Goal: Task Accomplishment & Management: Manage account settings

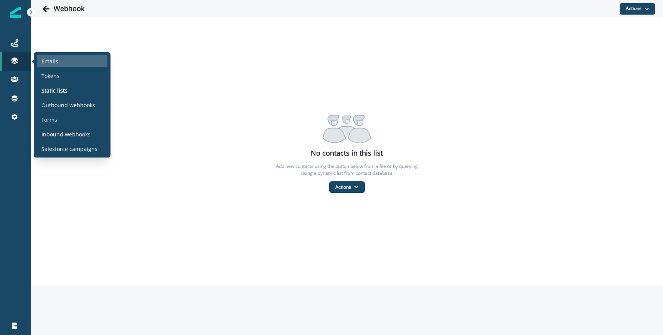
click at [51, 63] on p "Emails" at bounding box center [49, 61] width 17 height 8
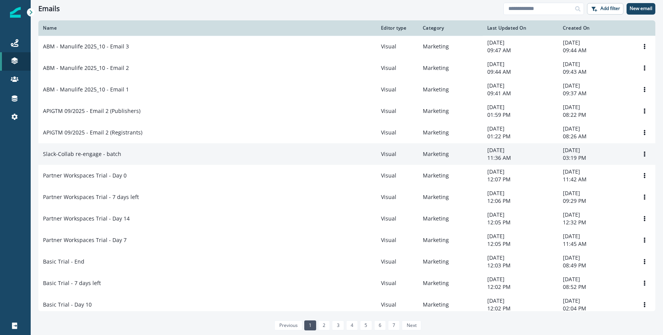
click at [156, 161] on td "Slack-Collab re-engage - batch" at bounding box center [207, 154] width 338 height 22
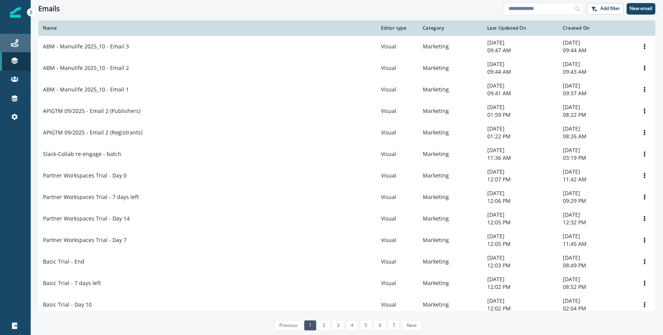
click at [26, 38] on div "Journeys" at bounding box center [15, 42] width 25 height 9
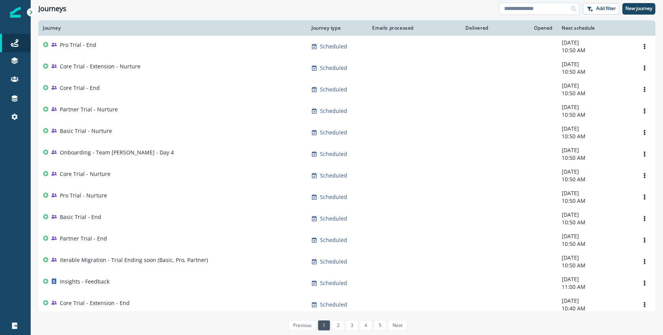
click at [533, 9] on input at bounding box center [540, 9] width 81 height 12
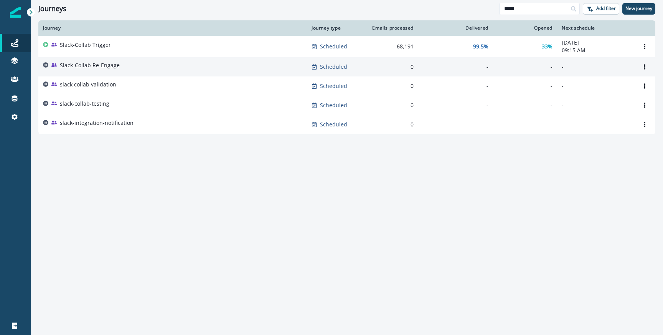
type input "*****"
click at [131, 67] on div "Slack-Collab Re-Engage" at bounding box center [173, 66] width 260 height 11
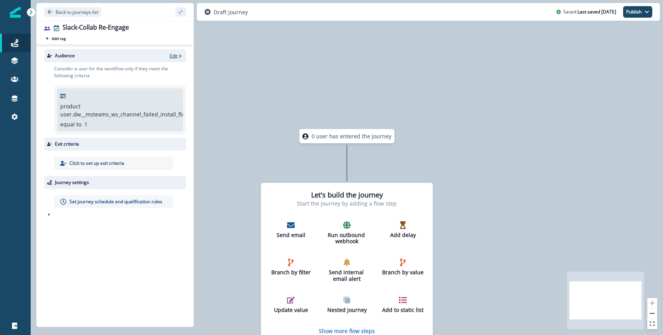
click at [174, 55] on p "Edit" at bounding box center [174, 56] width 8 height 7
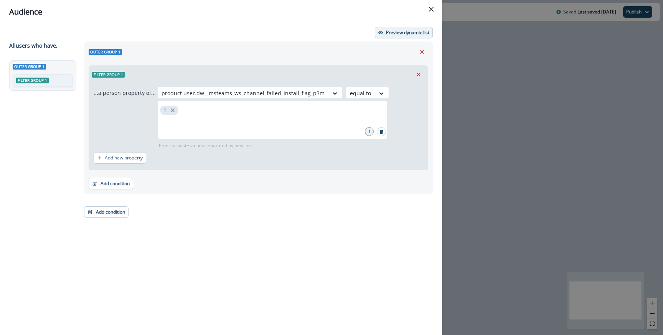
click at [404, 38] on button "Preview dynamic list" at bounding box center [404, 33] width 58 height 12
click at [112, 183] on button "Add condition" at bounding box center [111, 184] width 45 height 12
click at [93, 212] on icon "button" at bounding box center [90, 211] width 5 height 5
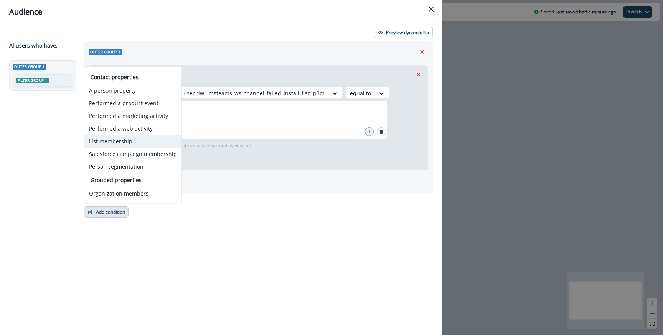
click at [127, 140] on button "List membership" at bounding box center [132, 141] width 97 height 13
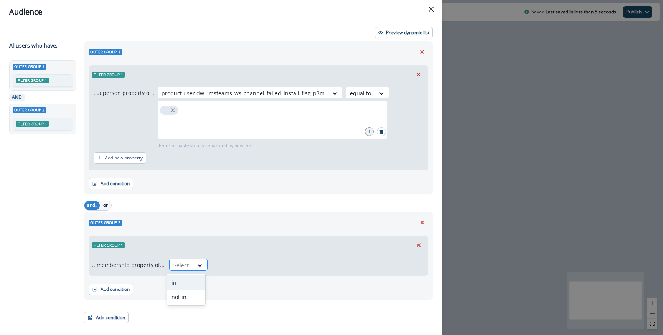
click at [190, 267] on div "Select" at bounding box center [182, 265] width 24 height 13
click at [186, 281] on div "in" at bounding box center [186, 282] width 38 height 14
click at [187, 269] on div at bounding box center [182, 265] width 16 height 10
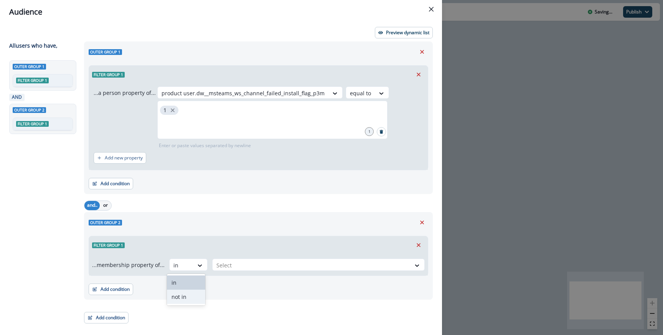
click at [183, 297] on div "not in" at bounding box center [186, 296] width 38 height 14
click at [217, 281] on div "Add condition Contact properties A person property Performed a product event Pe…" at bounding box center [259, 285] width 340 height 19
click at [219, 270] on div at bounding box center [312, 265] width 190 height 10
type input "**"
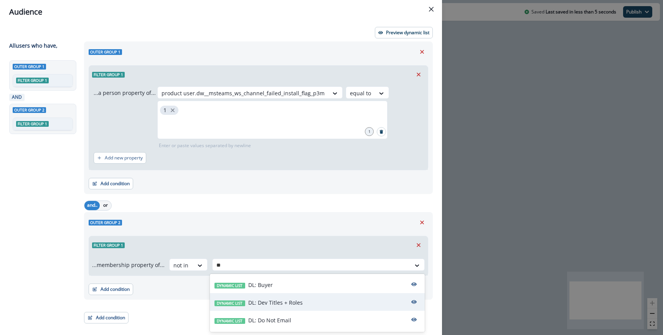
scroll to position [33, 0]
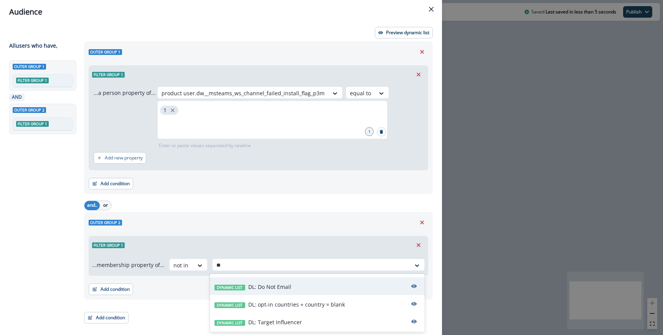
click at [267, 286] on p "DL: Do Not Email" at bounding box center [269, 287] width 43 height 8
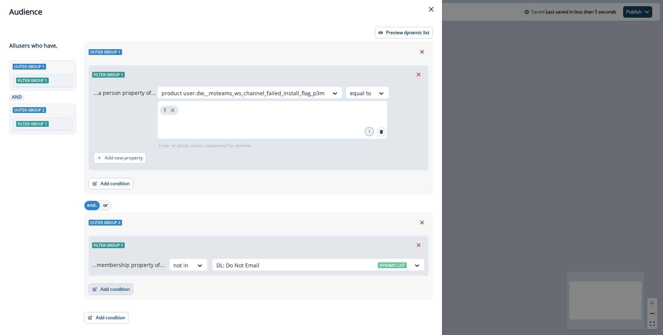
click at [128, 288] on button "Add condition" at bounding box center [111, 289] width 45 height 12
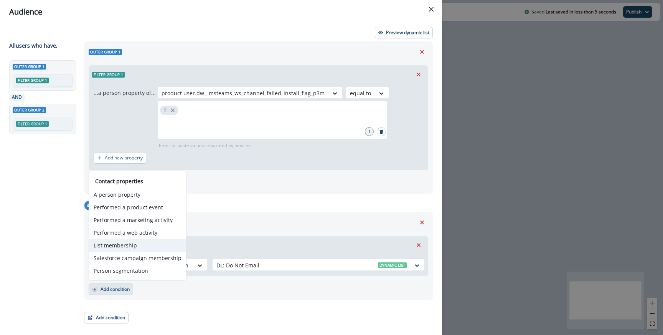
click at [142, 245] on button "List membership" at bounding box center [137, 245] width 97 height 13
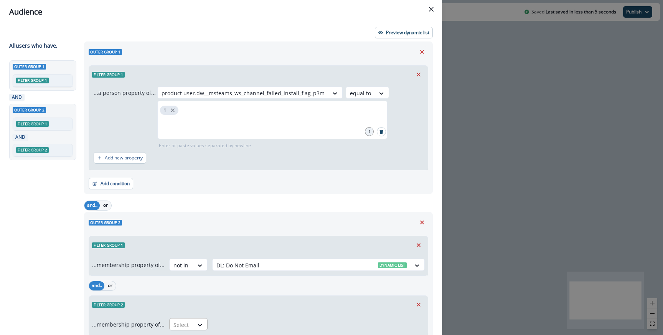
click at [186, 324] on div at bounding box center [182, 325] width 16 height 10
click at [189, 306] on div "not in" at bounding box center [186, 306] width 38 height 14
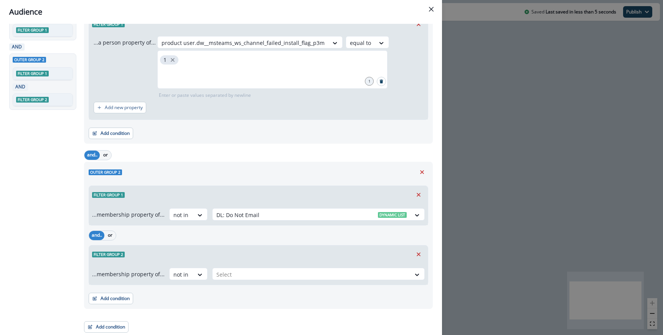
scroll to position [51, 0]
click at [241, 268] on div "Select" at bounding box center [312, 273] width 198 height 13
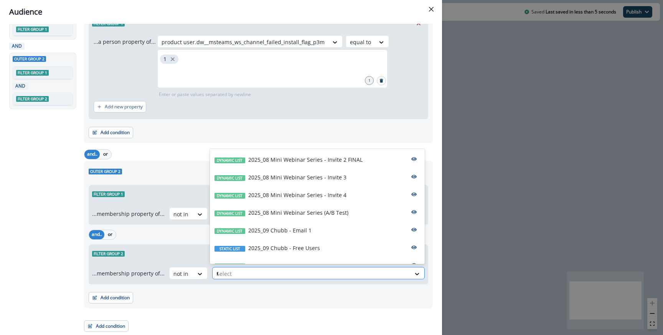
type input "**"
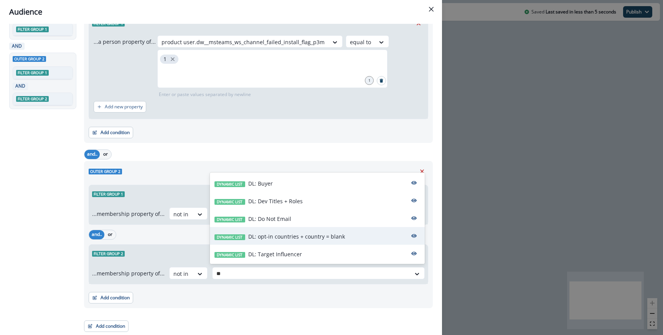
click at [257, 232] on div "Dynamic list DL: opt-in countries + country = blank" at bounding box center [317, 236] width 215 height 18
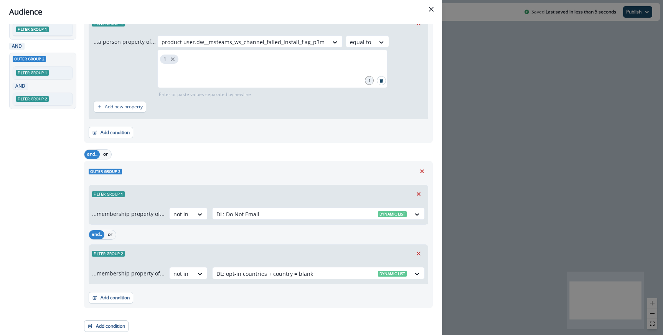
click at [223, 255] on div "Filter group 2" at bounding box center [258, 254] width 339 height 18
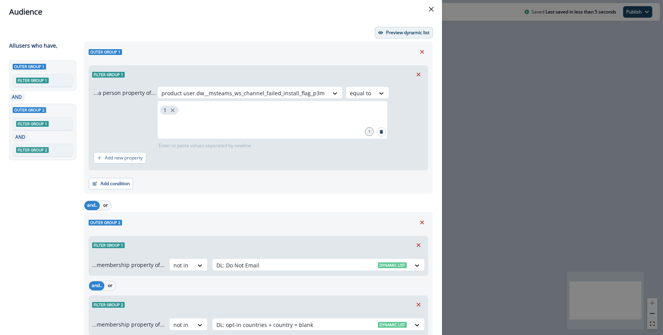
click at [393, 33] on p "Preview dynamic list" at bounding box center [407, 32] width 43 height 5
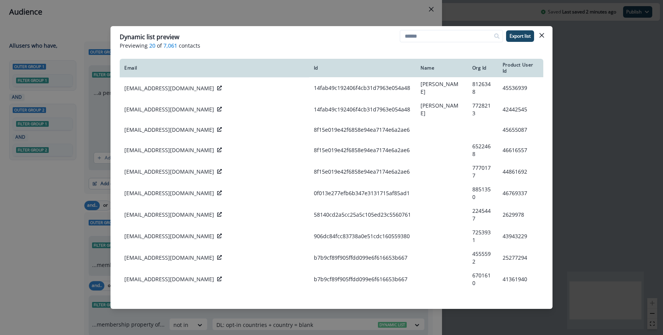
click at [658, 81] on div "Dynamic list preview Previewing 20 of 7,061 contacts Export list Email Id Name …" at bounding box center [331, 167] width 663 height 335
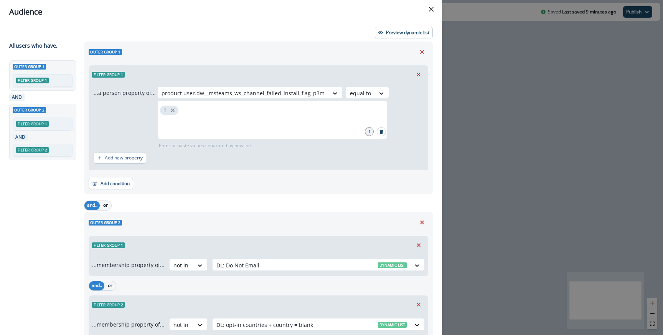
click at [477, 94] on div "Audience Preview dynamic list All user s who have, Outer group 1 Filter group 1…" at bounding box center [331, 167] width 663 height 335
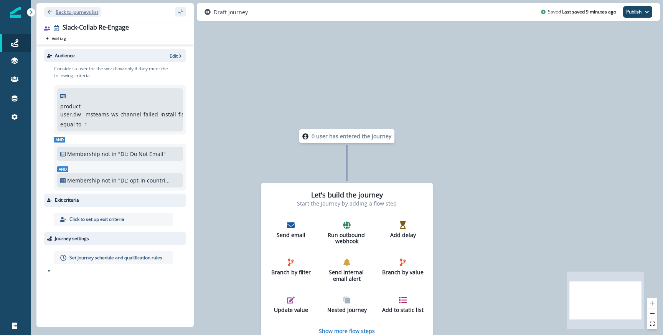
click at [73, 9] on p "Back to journeys list" at bounding box center [77, 12] width 43 height 7
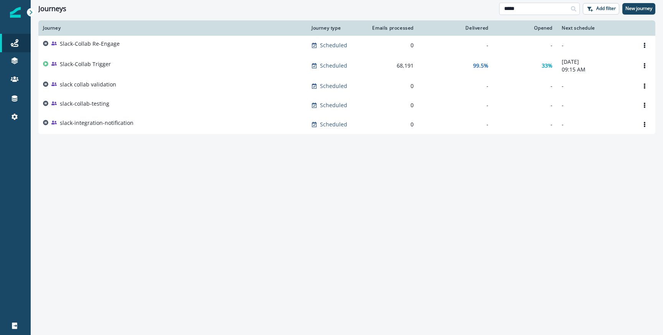
click at [523, 7] on input "*****" at bounding box center [540, 9] width 81 height 12
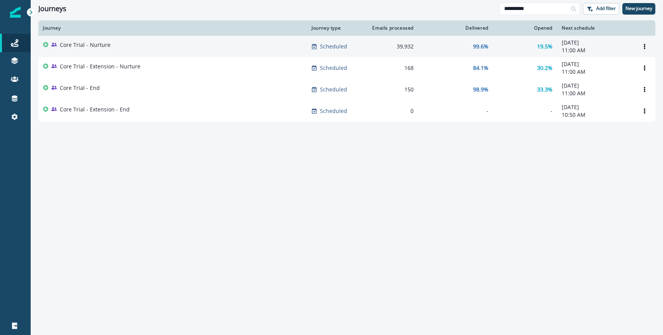
click at [104, 43] on p "Core Trial - Nurture" at bounding box center [85, 45] width 51 height 8
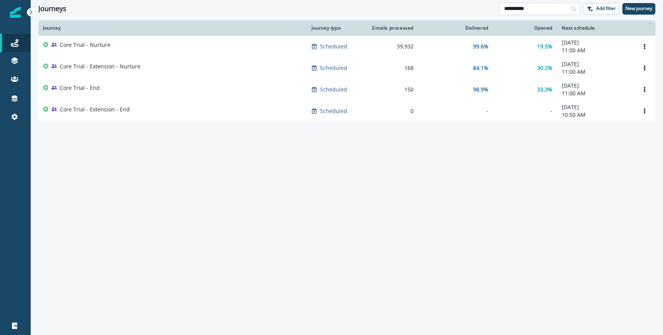
click at [535, 3] on input "**********" at bounding box center [540, 9] width 81 height 12
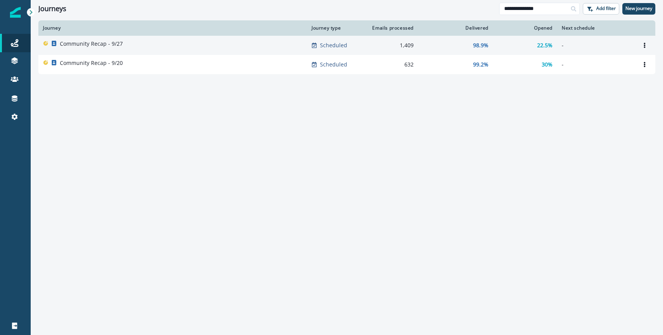
type input "**********"
click at [121, 46] on p "Community Recap - 9/27" at bounding box center [91, 44] width 63 height 8
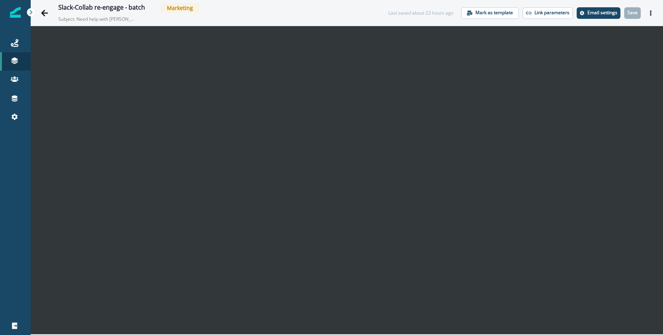
click at [594, 20] on div "Slack-Collab re-engage - batch Marketing Subject: Need help with Postman’s Micr…" at bounding box center [347, 13] width 633 height 26
click at [594, 18] on button "Email settings" at bounding box center [599, 13] width 44 height 12
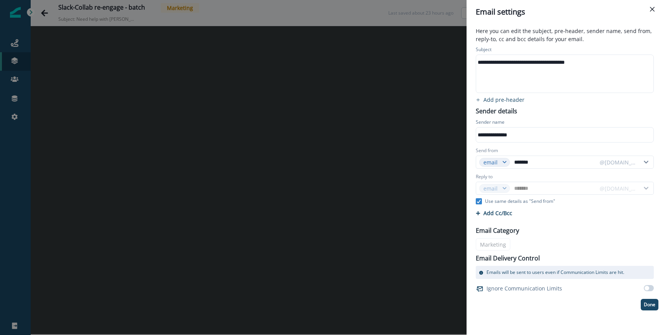
click at [385, 73] on div "**********" at bounding box center [331, 167] width 663 height 335
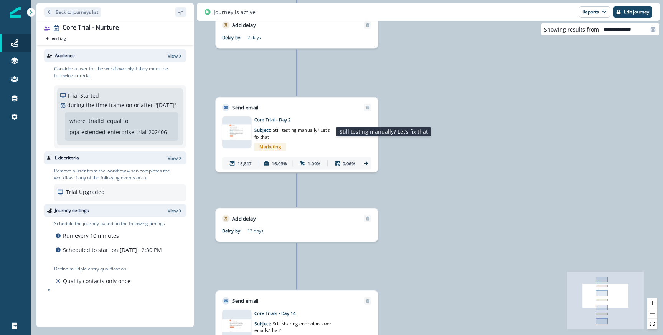
click at [298, 134] on p "Subject: Still testing manually? Let’s fix that" at bounding box center [294, 131] width 79 height 17
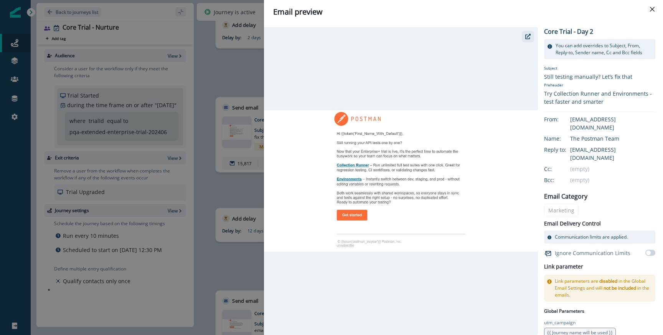
click at [523, 38] on button "button" at bounding box center [528, 37] width 12 height 12
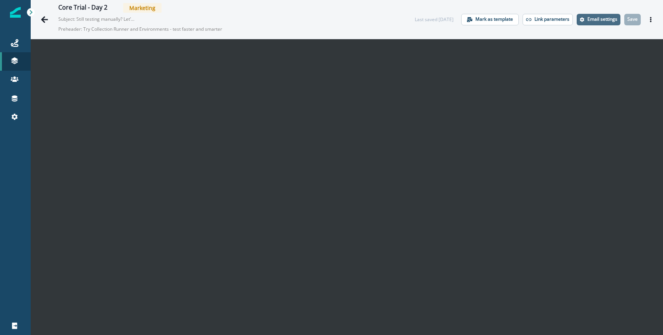
click at [601, 17] on p "Email settings" at bounding box center [603, 19] width 30 height 5
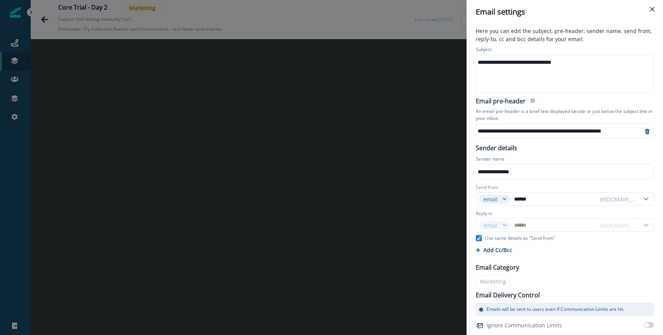
click at [495, 171] on div "**********" at bounding box center [564, 172] width 176 height 12
click at [537, 161] on div "Sender name" at bounding box center [565, 159] width 178 height 8
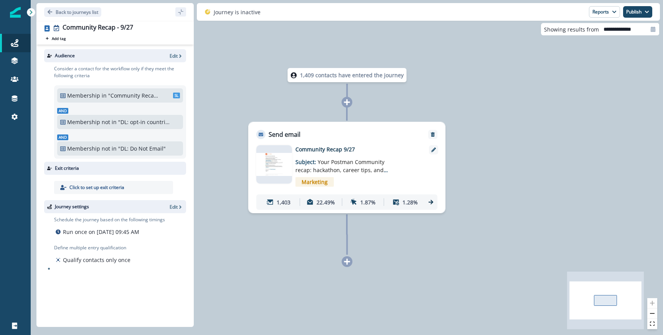
click at [428, 202] on icon at bounding box center [431, 201] width 7 height 7
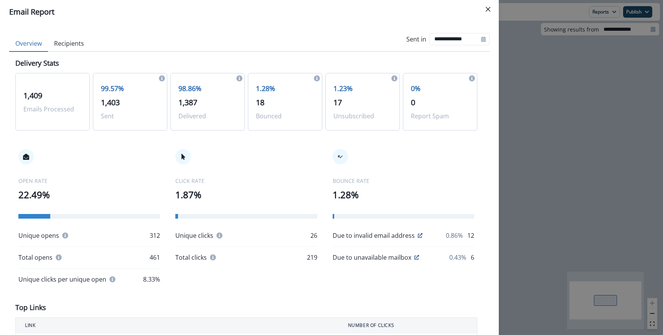
click at [579, 87] on div "**********" at bounding box center [331, 167] width 663 height 335
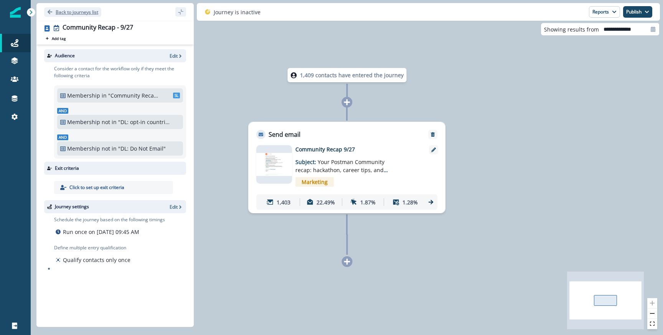
click at [73, 13] on p "Back to journeys list" at bounding box center [77, 12] width 43 height 7
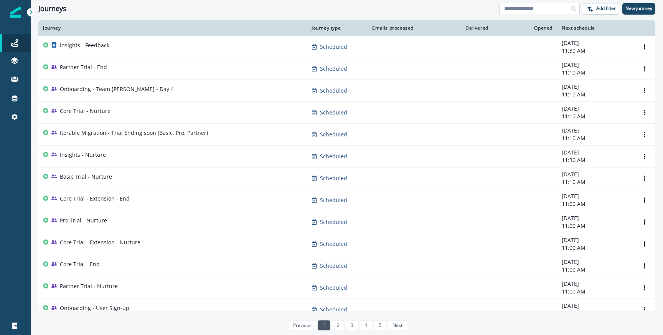
click at [551, 10] on input at bounding box center [540, 9] width 81 height 12
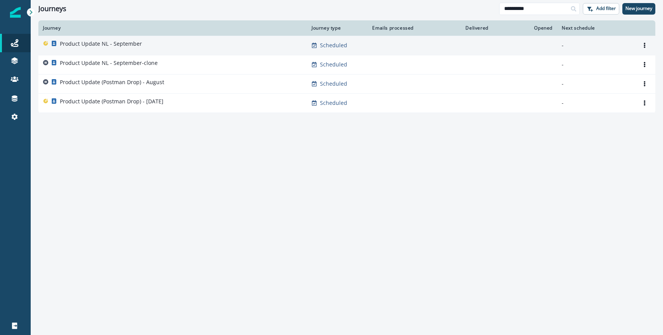
type input "**********"
click at [150, 41] on div "Product Update NL - September" at bounding box center [173, 45] width 260 height 11
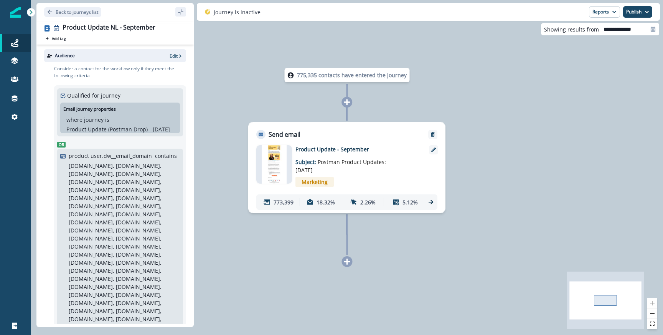
click at [432, 201] on icon at bounding box center [431, 202] width 5 height 5
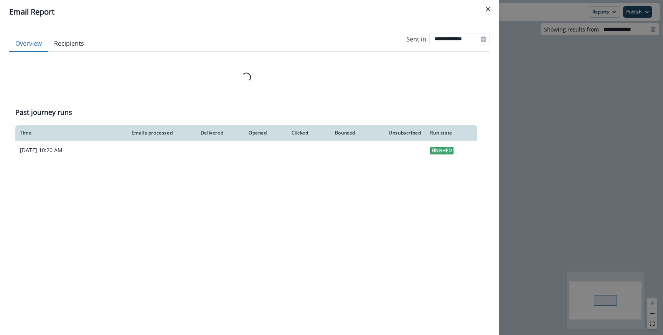
click at [569, 179] on div "**********" at bounding box center [331, 167] width 663 height 335
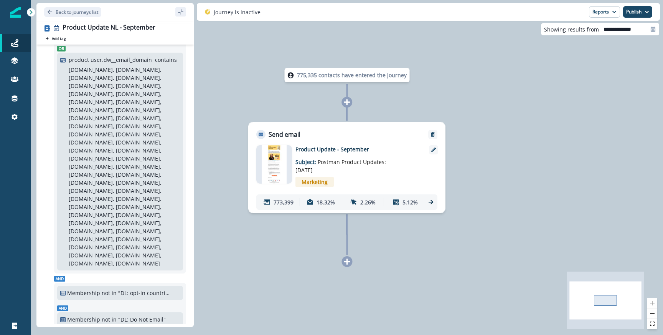
scroll to position [99, 0]
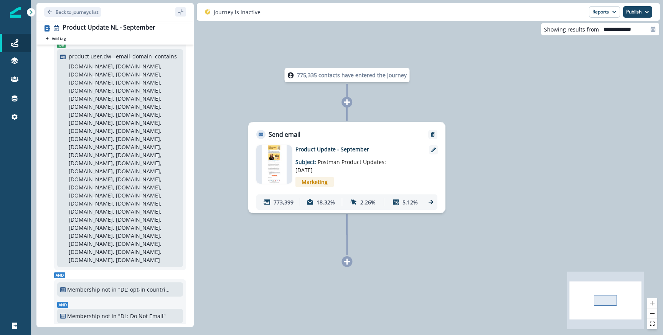
click at [431, 205] on div "773,399 18.32% 2.26% 5.12%" at bounding box center [346, 201] width 181 height 15
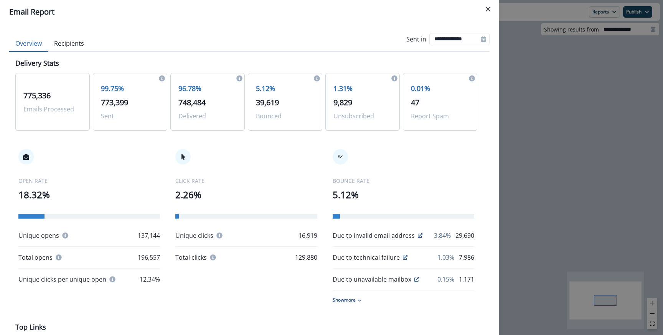
click at [516, 89] on div "**********" at bounding box center [331, 167] width 663 height 335
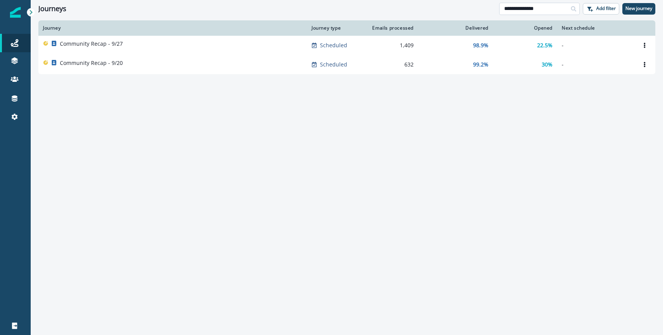
click at [549, 8] on input "**********" at bounding box center [540, 9] width 81 height 12
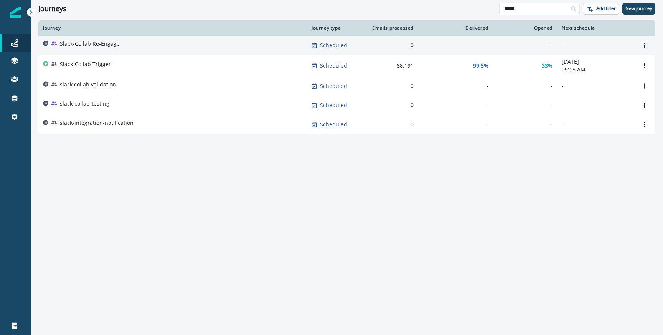
type input "*****"
click at [116, 44] on p "Slack-Collab Re-Engage" at bounding box center [90, 44] width 60 height 8
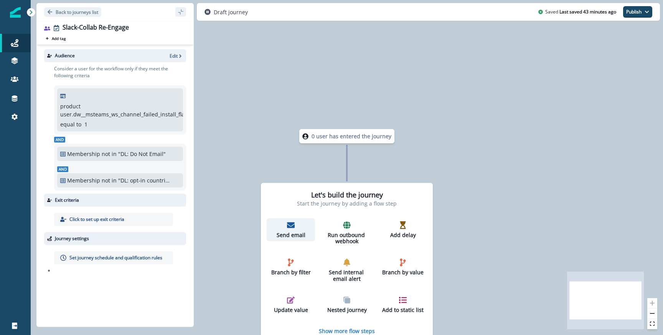
click at [281, 224] on div "Send email" at bounding box center [291, 229] width 42 height 17
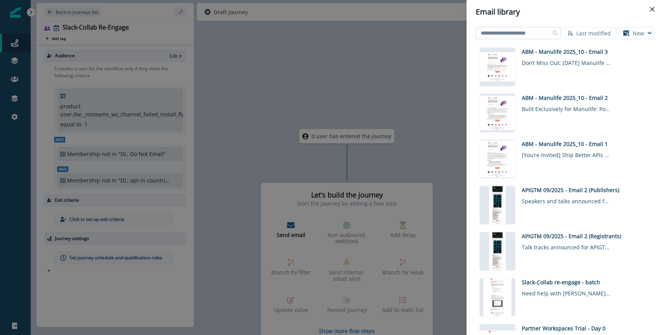
click at [525, 27] on input at bounding box center [519, 33] width 86 height 12
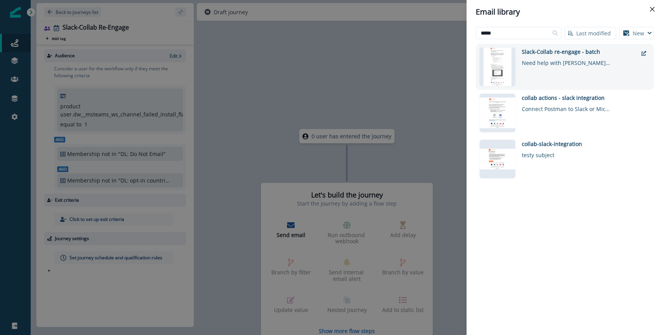
type input "*****"
click at [537, 53] on div "Slack-Collab re-engage - batch" at bounding box center [580, 52] width 116 height 8
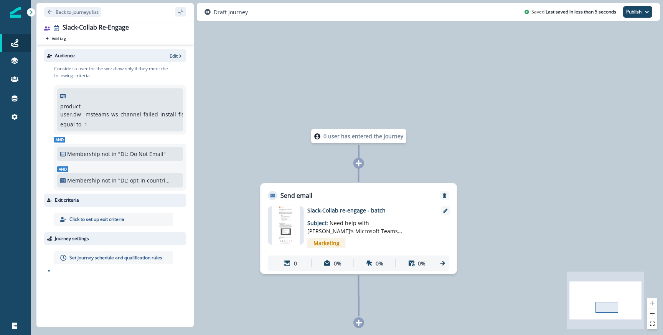
click at [116, 256] on p "Set journey schedule and qualification rules" at bounding box center [115, 257] width 93 height 7
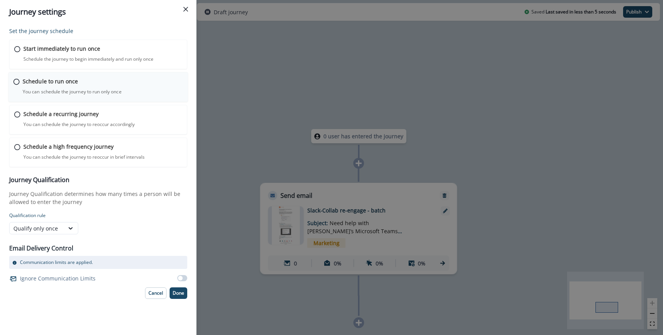
click at [123, 89] on div "Schedule to run once You can schedule the journey to run only once Journey is s…" at bounding box center [103, 86] width 160 height 18
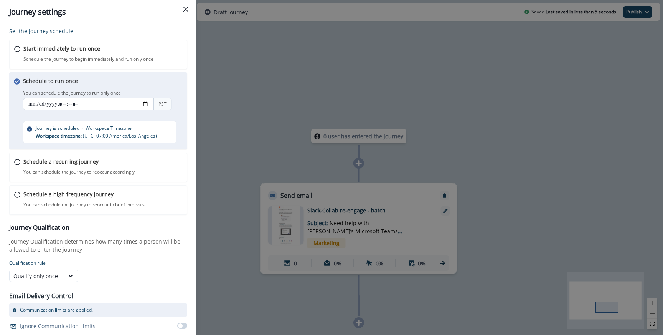
click at [147, 101] on input "datetime-local" at bounding box center [88, 104] width 131 height 12
type input "**********"
click at [179, 89] on div "You can schedule the journey to run only once PST" at bounding box center [105, 100] width 165 height 25
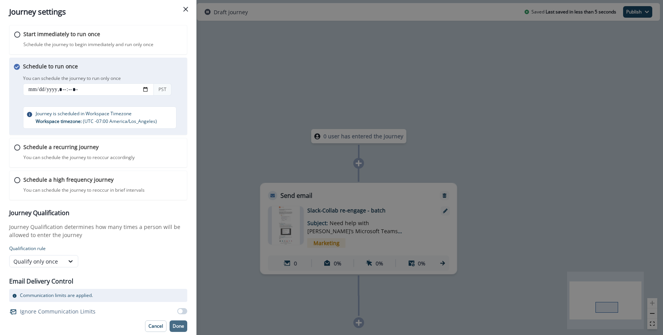
click at [181, 323] on p "Done" at bounding box center [179, 325] width 12 height 5
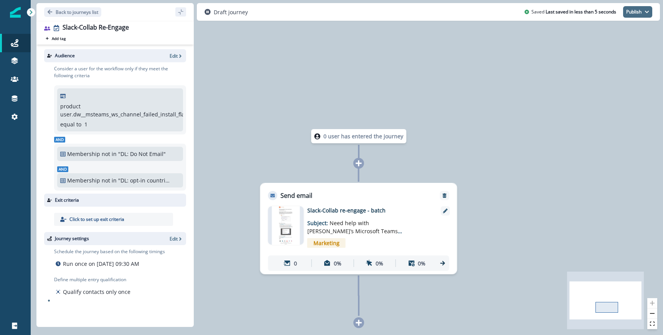
click at [638, 14] on button "Publish" at bounding box center [638, 12] width 29 height 12
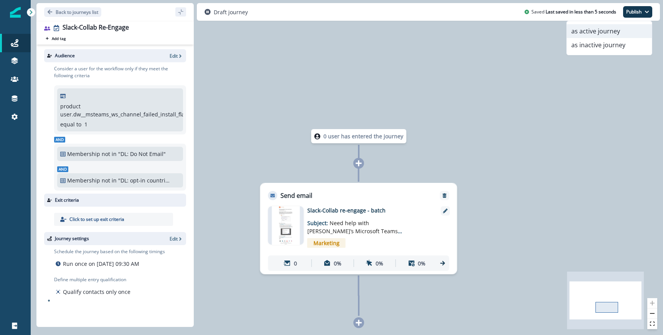
click at [612, 29] on button "as active journey" at bounding box center [609, 31] width 85 height 14
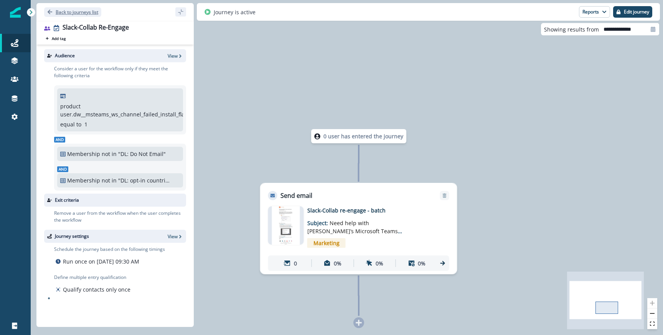
click at [81, 12] on p "Back to journeys list" at bounding box center [77, 12] width 43 height 7
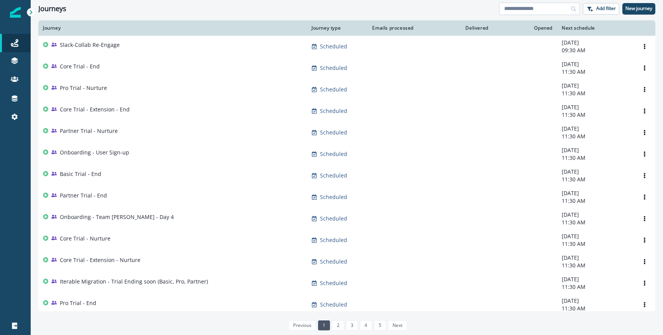
click at [556, 6] on input at bounding box center [540, 9] width 81 height 12
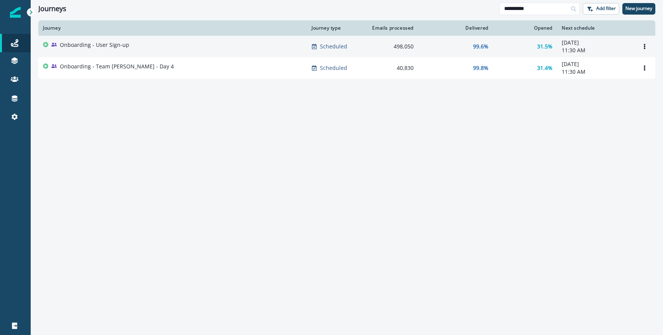
type input "**********"
click at [111, 48] on p "Onboarding - User Sign-up" at bounding box center [94, 45] width 69 height 8
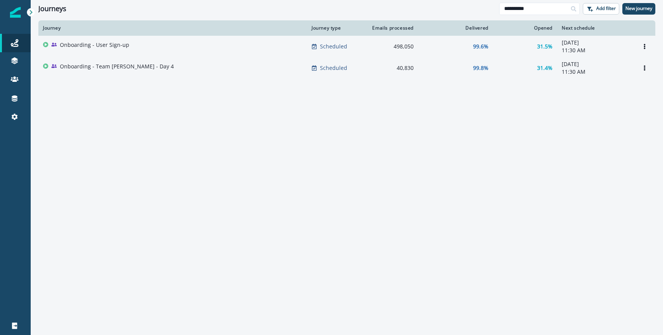
click at [183, 69] on div "Onboarding - Team Joiner - Day 4" at bounding box center [173, 68] width 260 height 11
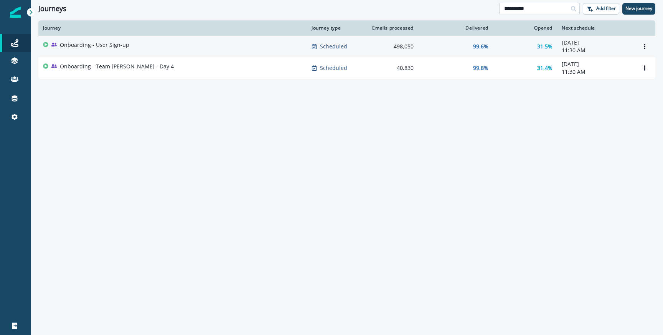
click at [545, 12] on input "**********" at bounding box center [540, 9] width 81 height 12
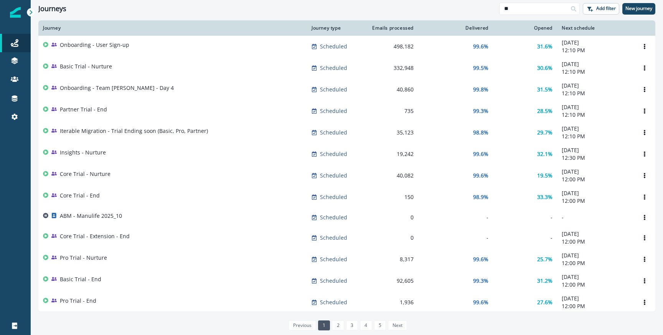
type input "*"
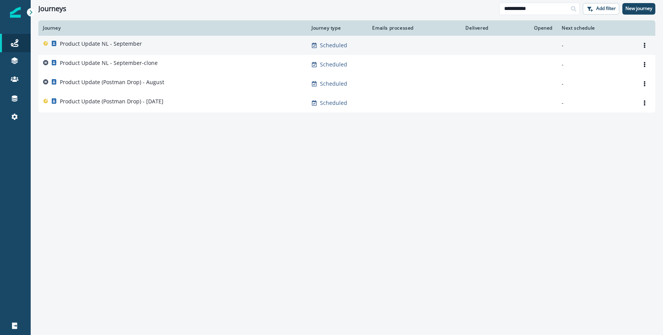
type input "**********"
click at [121, 44] on p "Product Update NL - September" at bounding box center [101, 44] width 82 height 8
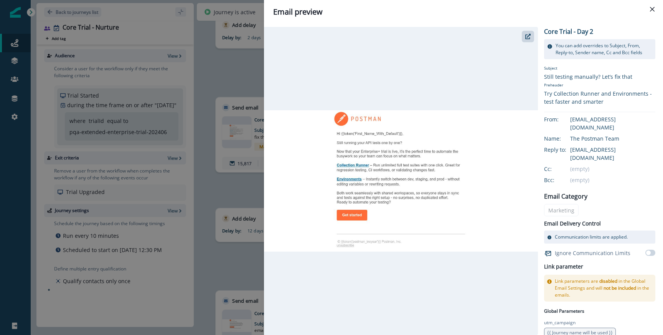
click at [223, 129] on div "Email preview Core Trial - Day 2 You can add overrides to Subject, From, Reply-…" at bounding box center [331, 167] width 663 height 335
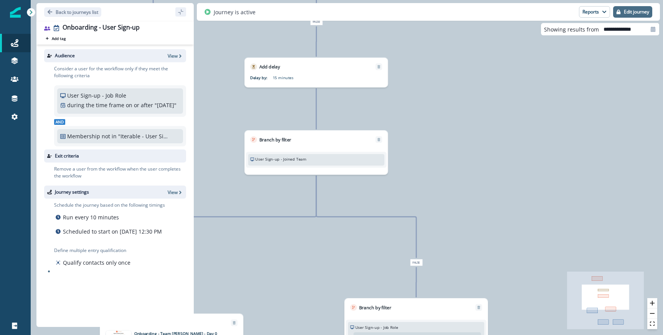
click at [638, 12] on p "Edit journey" at bounding box center [636, 11] width 25 height 5
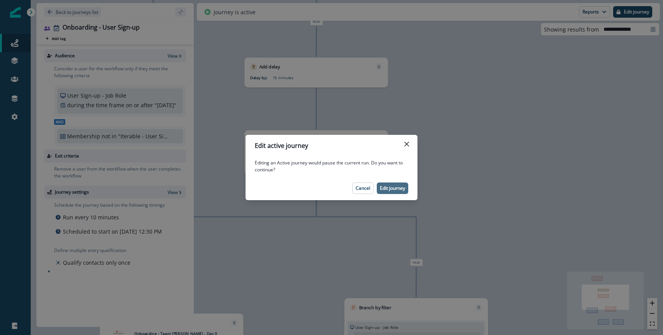
click at [390, 185] on p "Edit journey" at bounding box center [392, 187] width 25 height 5
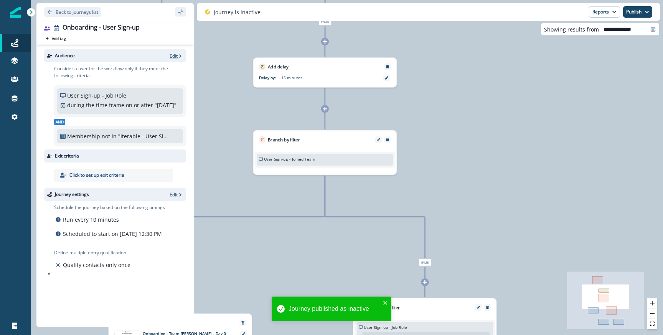
click at [176, 54] on p "Edit" at bounding box center [174, 56] width 8 height 7
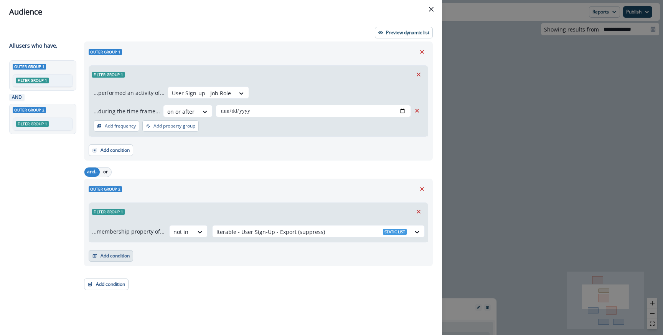
click at [126, 256] on button "Add condition" at bounding box center [111, 256] width 45 height 12
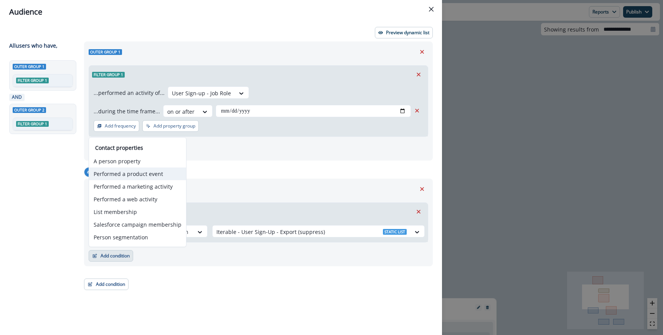
drag, startPoint x: 139, startPoint y: 187, endPoint x: 140, endPoint y: 170, distance: 16.9
click at [139, 170] on div "Contact properties A person property Performed a product event Performed a mark…" at bounding box center [137, 194] width 97 height 100
click at [140, 170] on button "Performed a product event" at bounding box center [137, 173] width 97 height 13
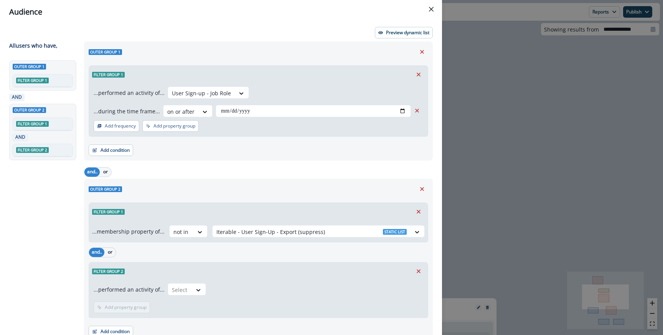
scroll to position [34, 0]
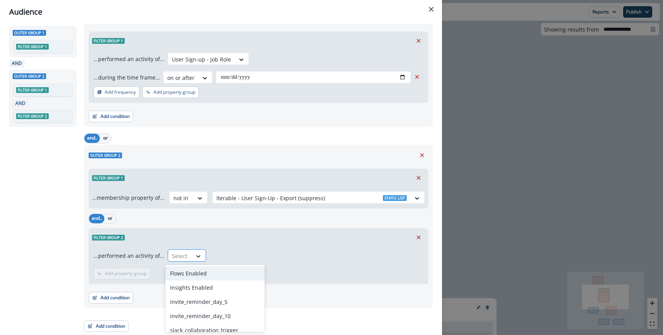
click at [199, 255] on div at bounding box center [198, 256] width 13 height 8
type input "*****"
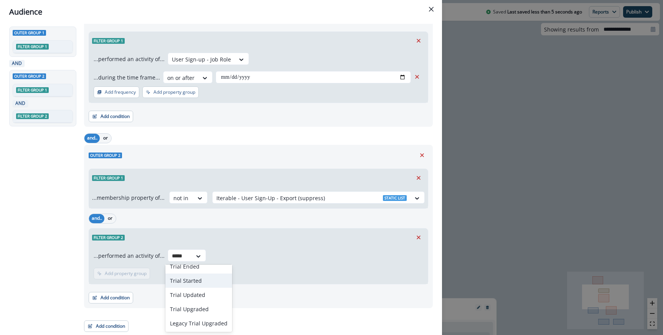
click at [200, 285] on div "Trial Started" at bounding box center [198, 280] width 67 height 14
click at [126, 273] on p "Add frequency" at bounding box center [120, 273] width 31 height 5
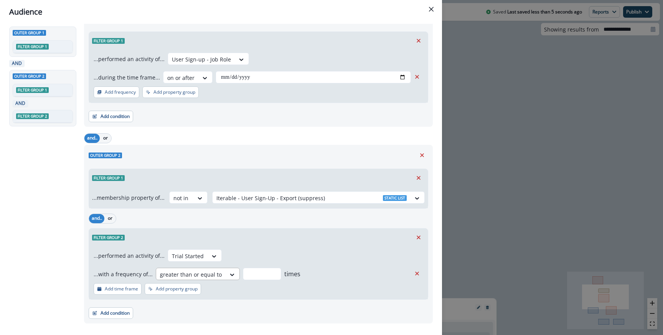
click at [185, 275] on div at bounding box center [191, 275] width 62 height 10
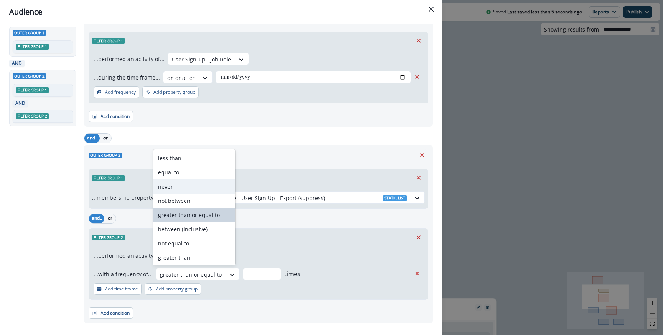
click at [185, 189] on div "never" at bounding box center [195, 186] width 82 height 14
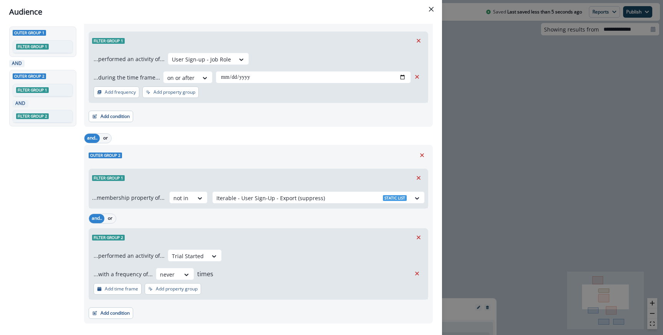
click at [255, 232] on div "Filter group 2" at bounding box center [258, 237] width 339 height 18
click at [127, 289] on p "Add time frame" at bounding box center [121, 288] width 33 height 5
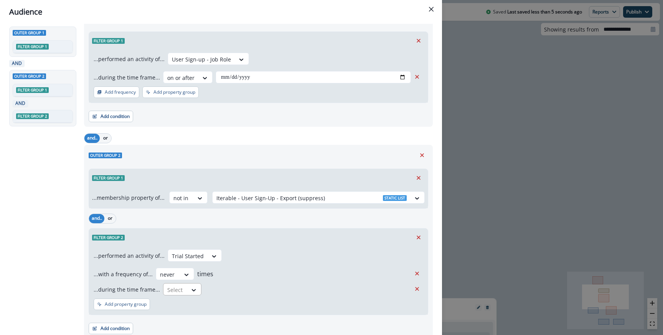
click at [172, 292] on div at bounding box center [175, 290] width 16 height 10
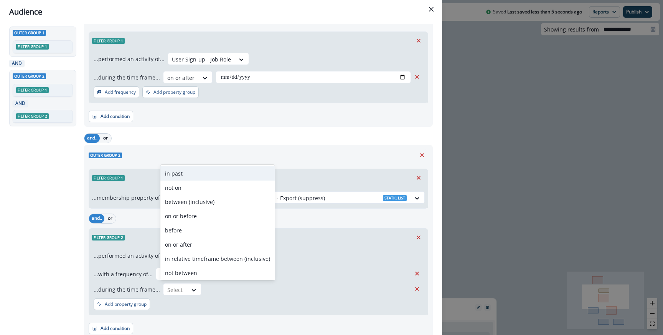
click at [192, 176] on div "in past" at bounding box center [217, 173] width 114 height 14
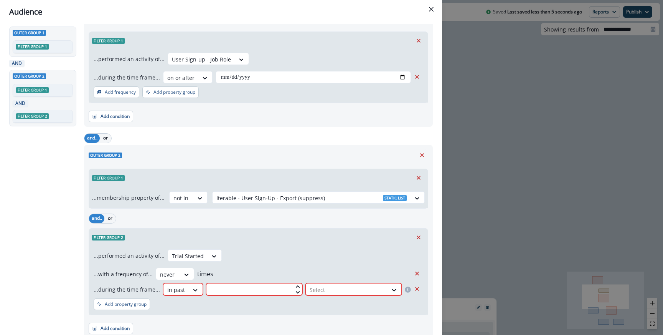
click at [235, 289] on input "text" at bounding box center [254, 289] width 96 height 12
type input "*"
click at [339, 285] on div at bounding box center [347, 290] width 74 height 10
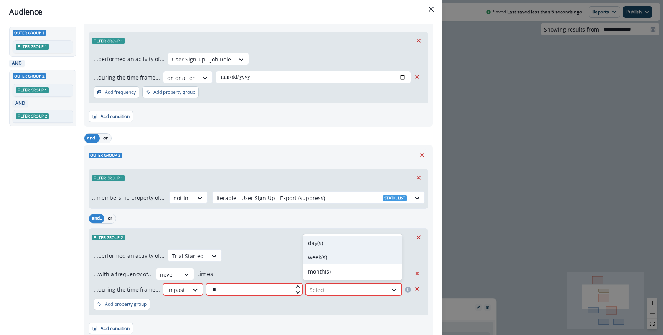
click at [330, 245] on div "day(s)" at bounding box center [353, 243] width 98 height 14
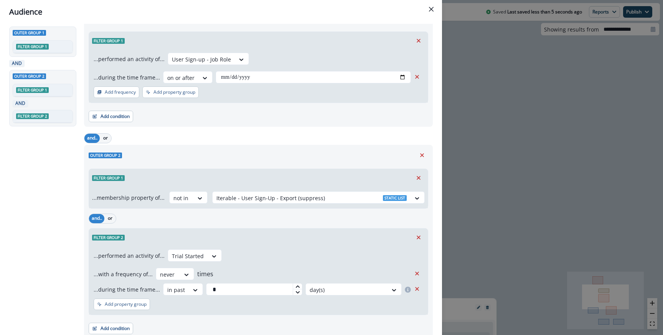
click at [301, 244] on div "Filter group 2" at bounding box center [258, 237] width 339 height 18
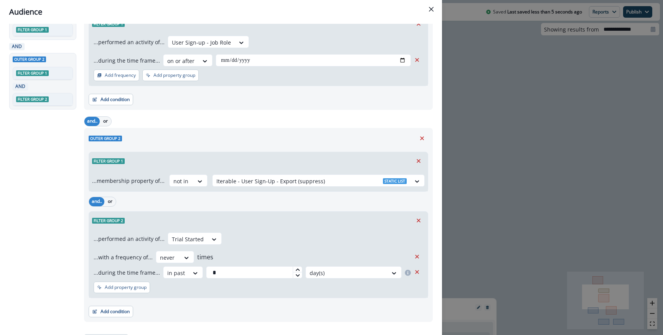
scroll to position [65, 0]
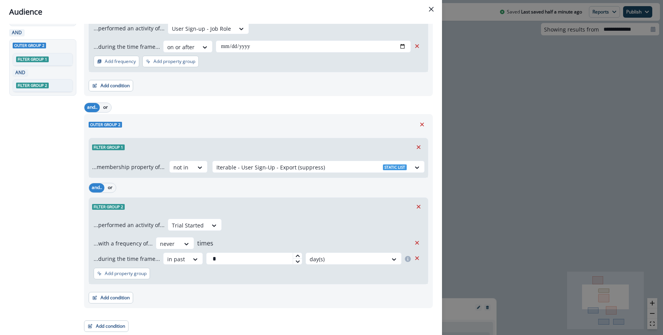
click at [428, 19] on header "Audience" at bounding box center [221, 12] width 442 height 24
click at [427, 12] on button "Close" at bounding box center [431, 9] width 12 height 12
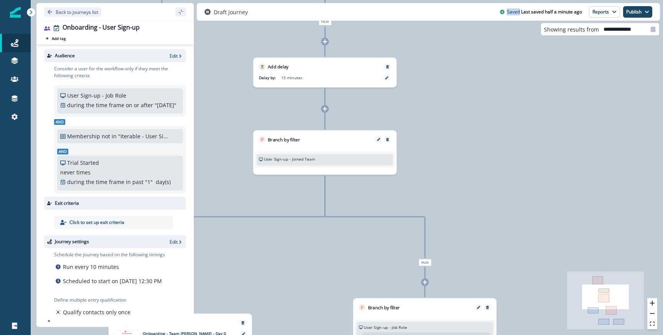
click at [427, 12] on div "Draft journey Saved Last saved half a minute ago Reports Email Report Journey M…" at bounding box center [428, 12] width 463 height 18
click at [178, 58] on icon "button" at bounding box center [180, 55] width 5 height 5
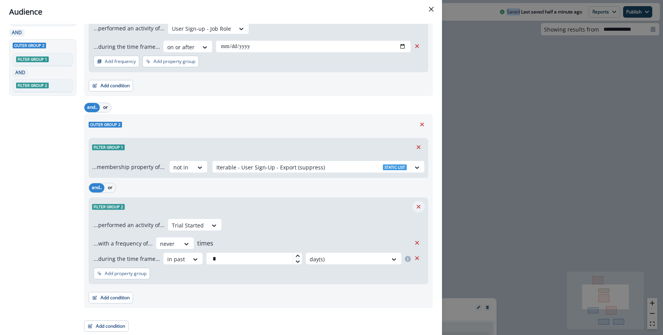
click at [418, 207] on icon "Remove" at bounding box center [419, 207] width 4 height 4
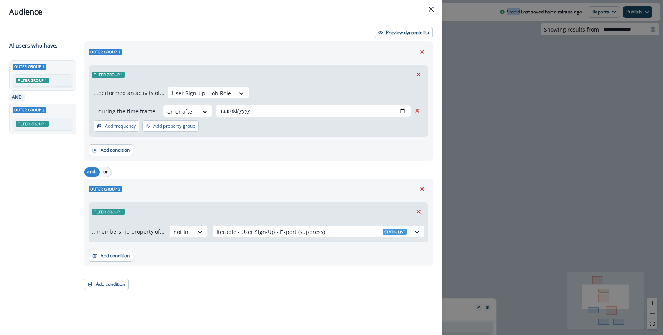
scroll to position [0, 0]
click at [515, 121] on div "**********" at bounding box center [331, 167] width 663 height 335
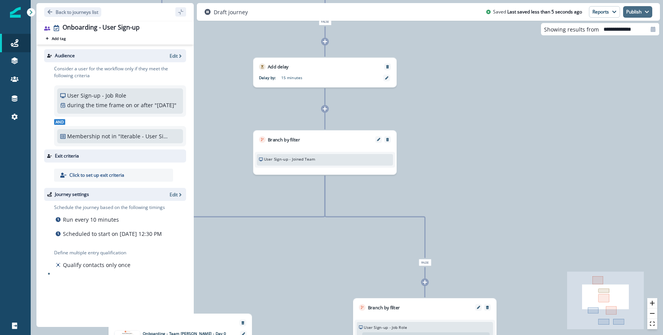
click at [648, 13] on icon "button" at bounding box center [647, 12] width 5 height 5
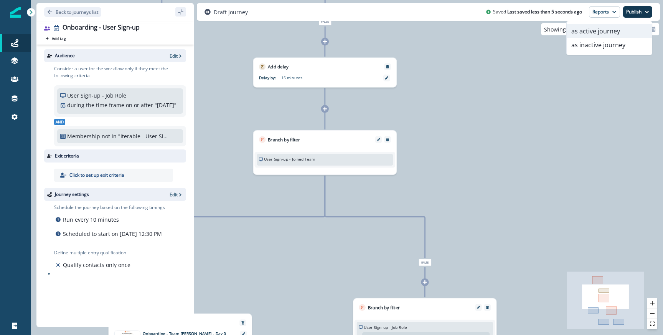
click at [627, 30] on button "as active journey" at bounding box center [609, 31] width 85 height 14
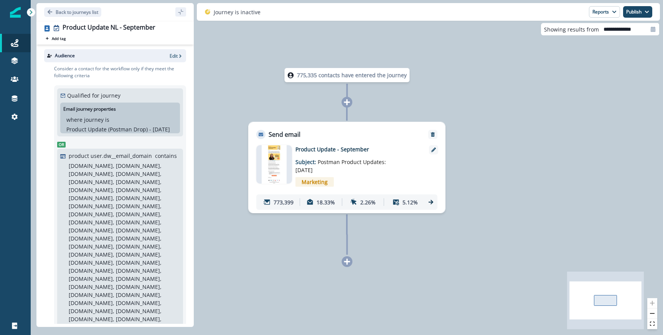
click at [433, 205] on div "773,399 18.33% 2.26% 5.12%" at bounding box center [346, 201] width 181 height 15
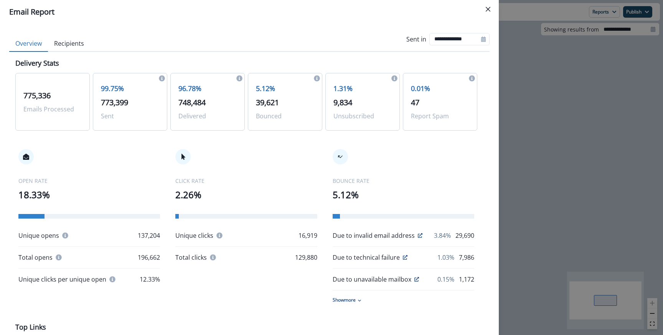
click at [20, 195] on p "18.33%" at bounding box center [89, 195] width 142 height 14
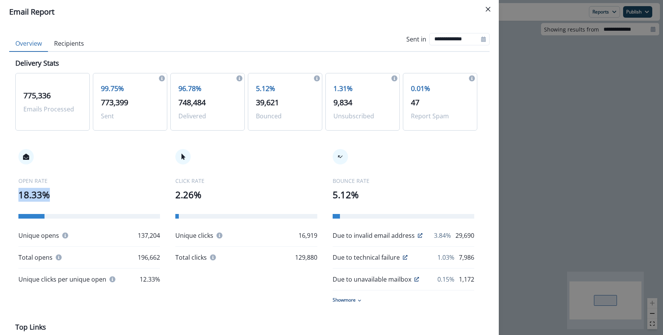
click at [20, 195] on p "18.33%" at bounding box center [89, 195] width 142 height 14
click at [177, 197] on p "2.26%" at bounding box center [246, 195] width 142 height 14
copy p "2.26%"
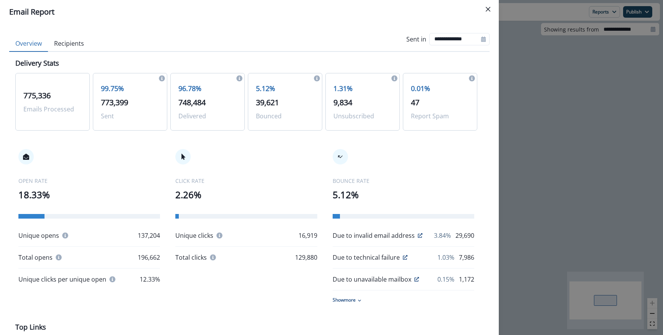
click at [336, 194] on p "5.12%" at bounding box center [404, 195] width 142 height 14
copy p "5.12%"
